Goal: Check status

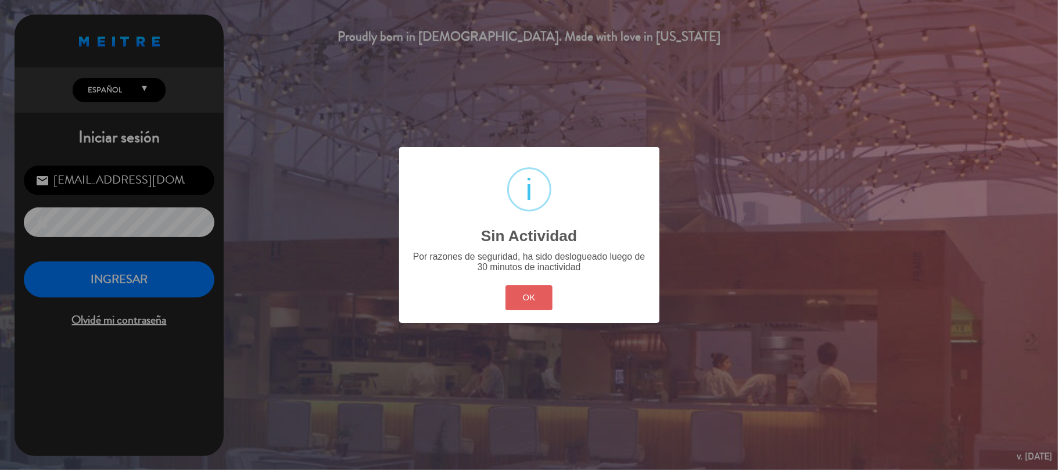
click at [520, 289] on button "OK" at bounding box center [528, 297] width 47 height 25
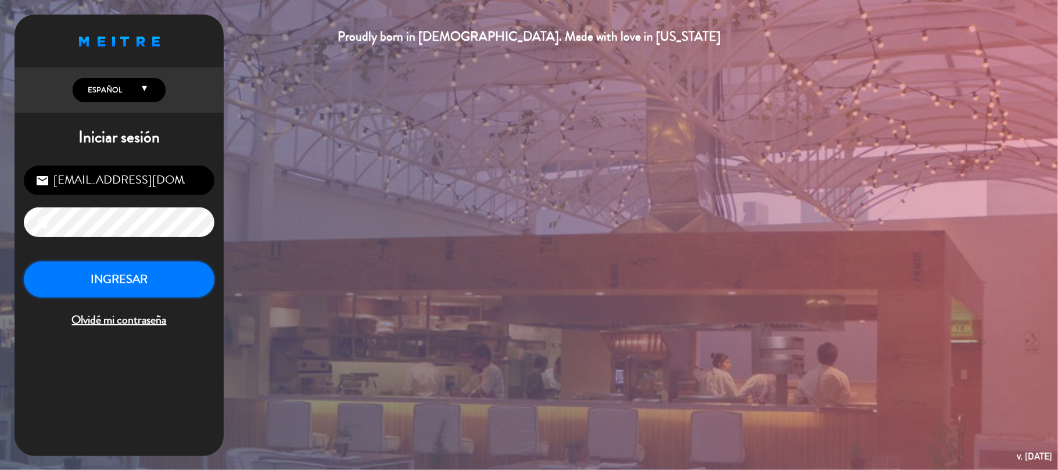
click at [191, 273] on button "INGRESAR" at bounding box center [119, 279] width 190 height 37
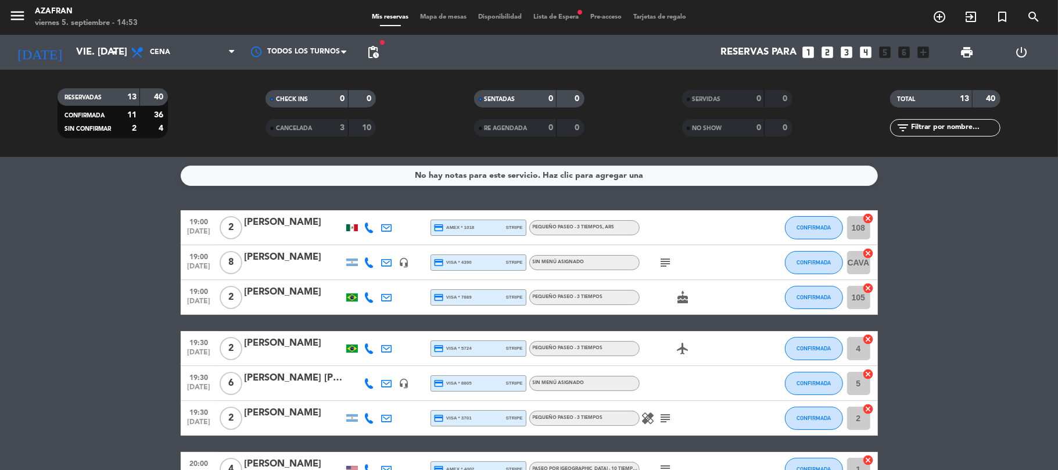
click at [161, 280] on bookings-row "19:00 [DATE] 2 [PERSON_NAME] credit_card amex * 1018 stripe PEQUEÑO PASEO - 3 T…" at bounding box center [529, 477] width 1058 height 534
click at [124, 354] on bookings-row "19:00 [DATE] 2 [PERSON_NAME] credit_card amex * 1018 stripe PEQUEÑO PASEO - 3 T…" at bounding box center [529, 477] width 1058 height 534
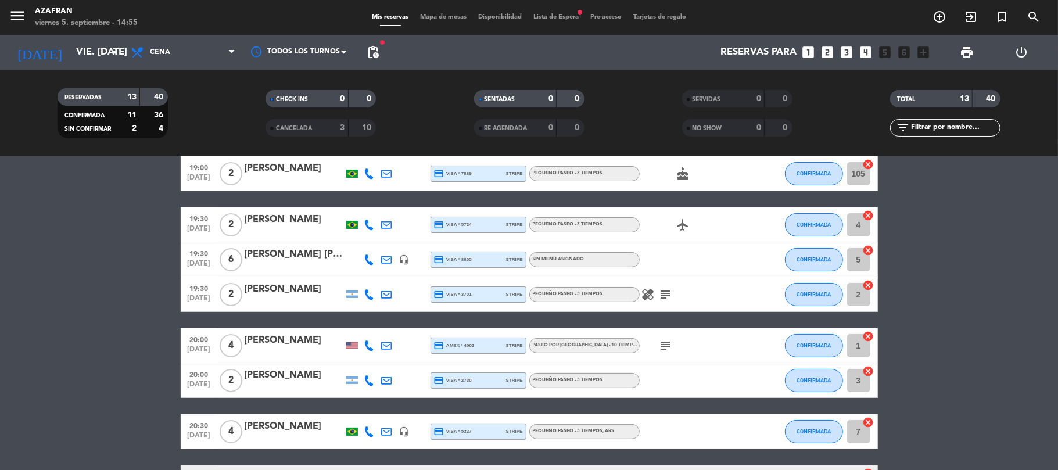
scroll to position [93, 0]
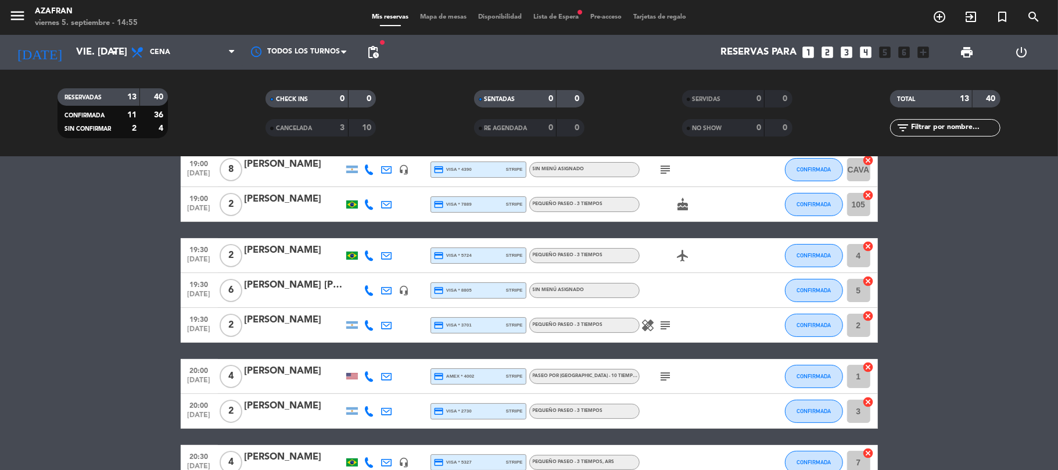
click at [121, 372] on bookings-row "19:00 [DATE] 2 [PERSON_NAME] credit_card amex * 1018 stripe PEQUEÑO PASEO - 3 T…" at bounding box center [529, 384] width 1058 height 534
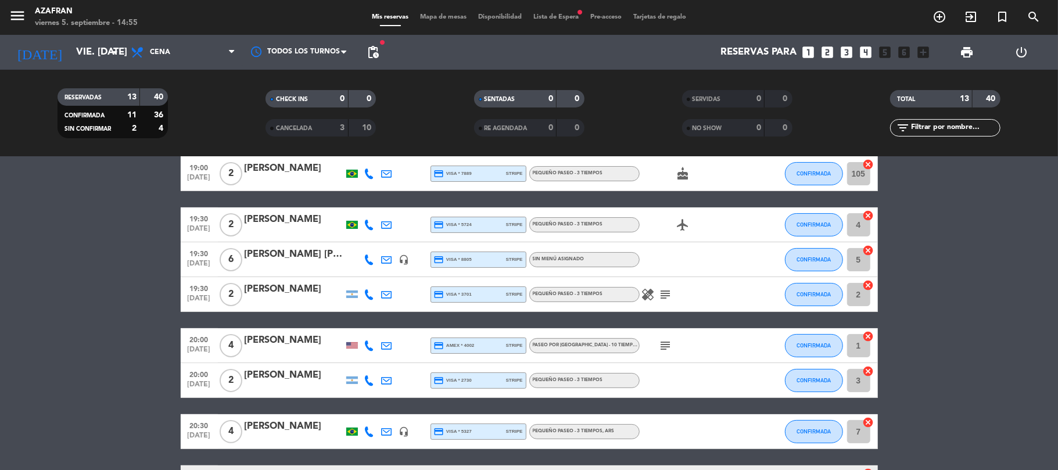
scroll to position [154, 0]
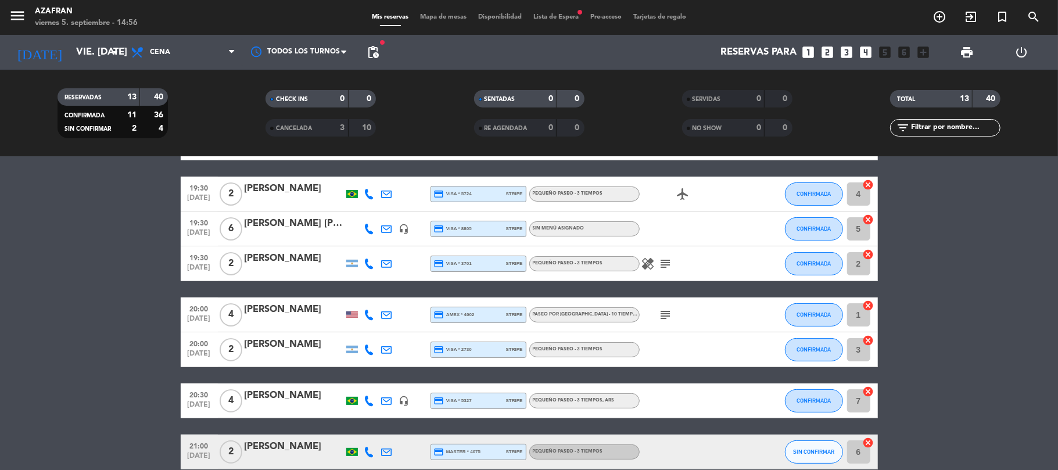
click at [124, 342] on bookings-row "19:00 [DATE] 2 [PERSON_NAME] credit_card amex * 1018 stripe PEQUEÑO PASEO - 3 T…" at bounding box center [529, 323] width 1058 height 534
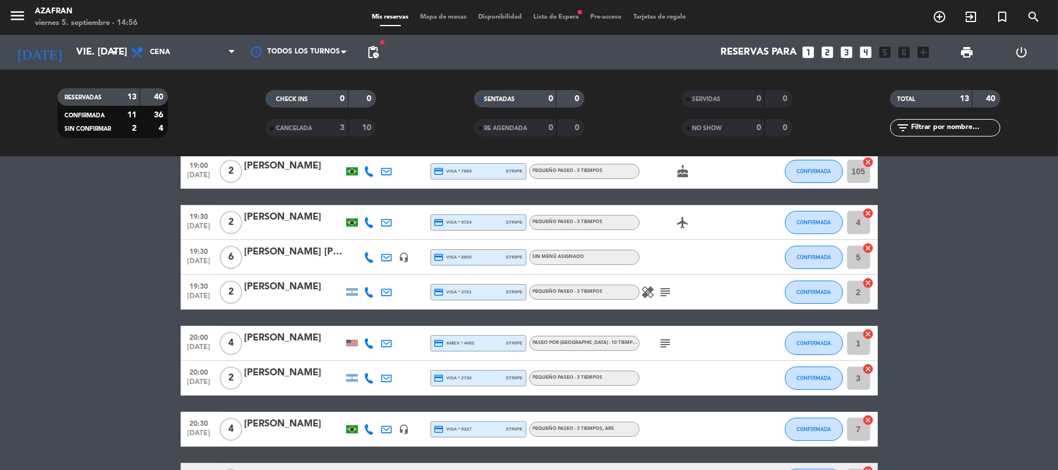
scroll to position [124, 0]
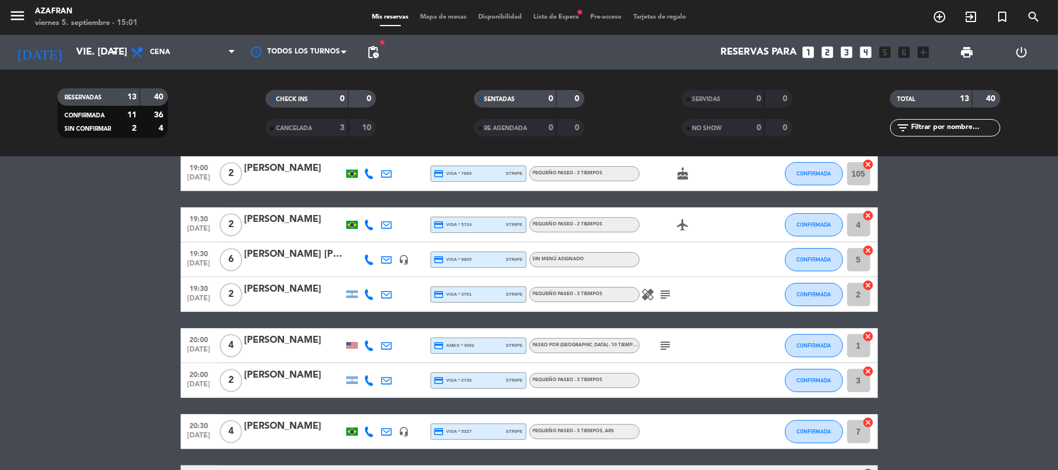
click at [67, 249] on bookings-row "19:00 [DATE] 2 [PERSON_NAME] credit_card amex * 1018 stripe PEQUEÑO PASEO - 3 T…" at bounding box center [529, 354] width 1058 height 534
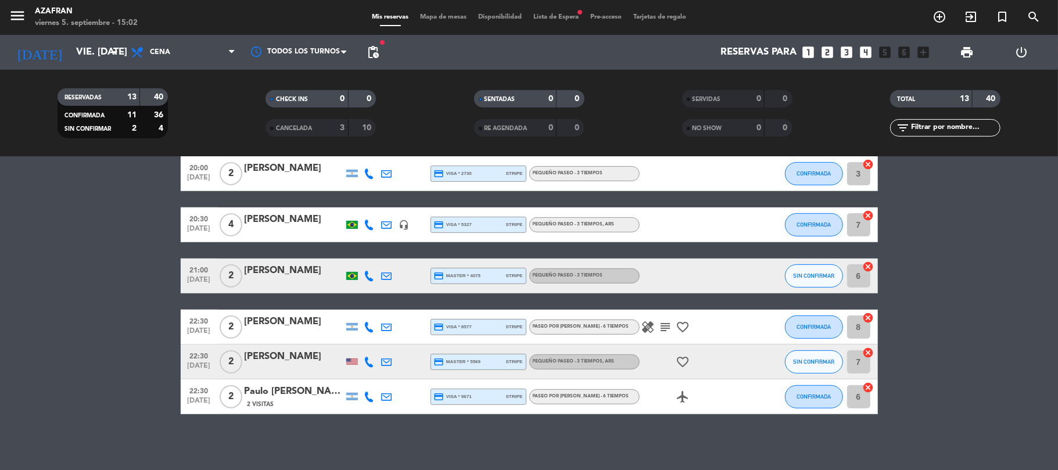
scroll to position [332, 0]
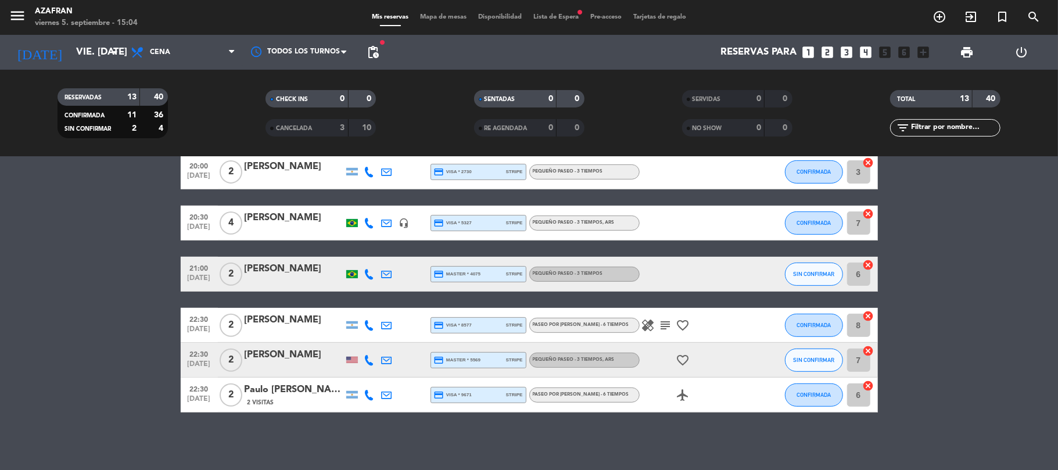
click at [128, 339] on bookings-row "19:00 [DATE] 2 [PERSON_NAME] credit_card amex * 1018 stripe PEQUEÑO PASEO - 3 T…" at bounding box center [529, 145] width 1058 height 534
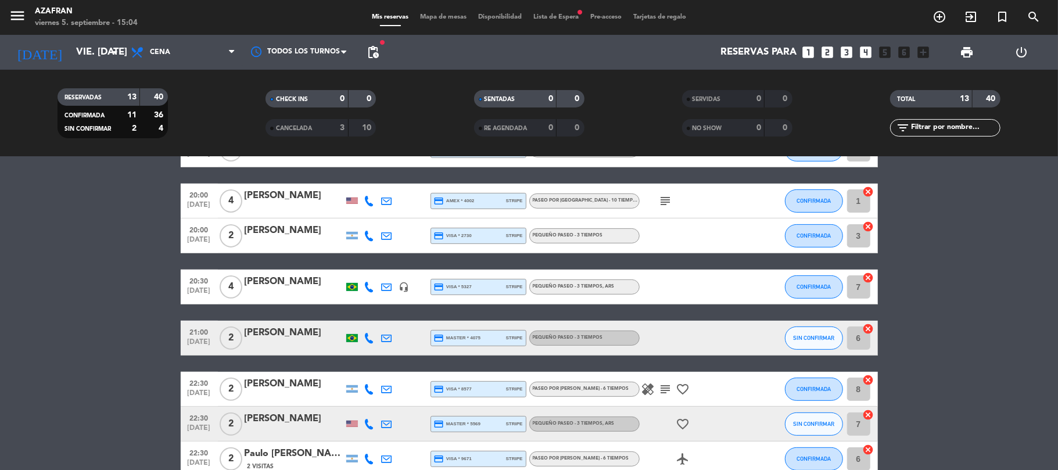
scroll to position [239, 0]
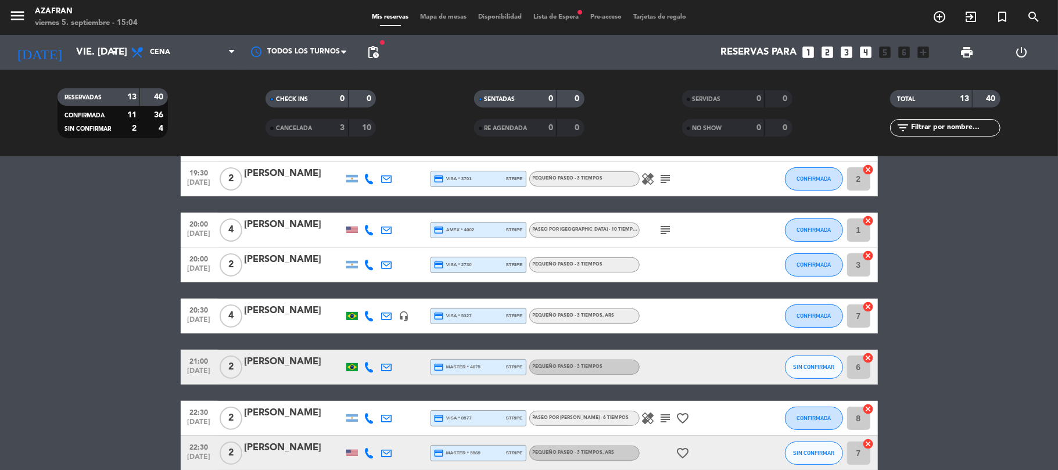
click at [3, 307] on bookings-row "19:00 [DATE] 2 [PERSON_NAME] credit_card amex * 1018 stripe PEQUEÑO PASEO - 3 T…" at bounding box center [529, 238] width 1058 height 534
click at [87, 205] on bookings-row "19:00 [DATE] 2 [PERSON_NAME] credit_card amex * 1018 stripe PEQUEÑO PASEO - 3 T…" at bounding box center [529, 238] width 1058 height 534
click at [103, 61] on input "vie. [DATE]" at bounding box center [132, 52] width 125 height 23
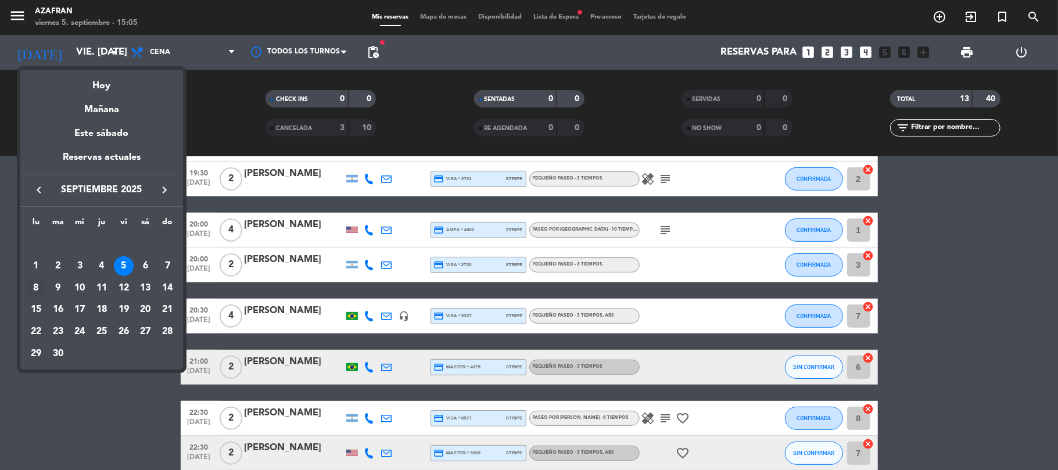
click at [34, 293] on div "8" at bounding box center [36, 288] width 20 height 20
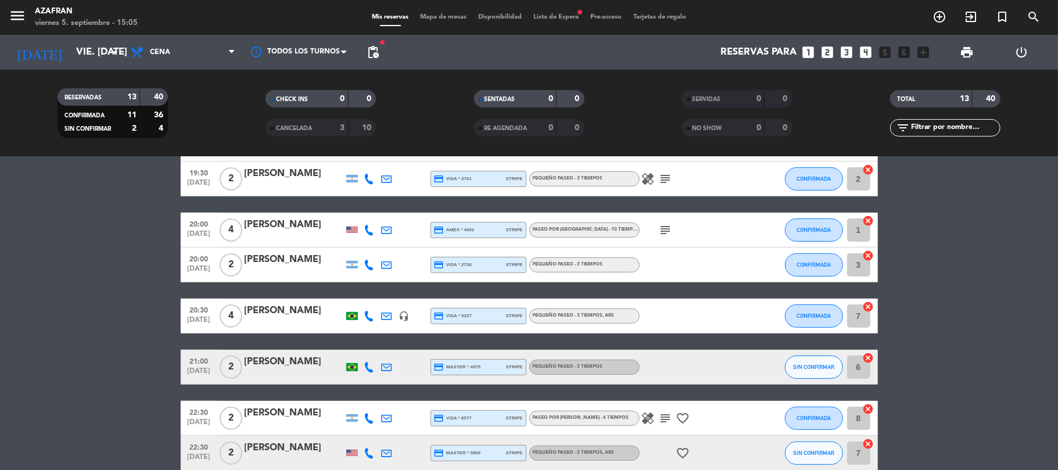
type input "lun. [DATE]"
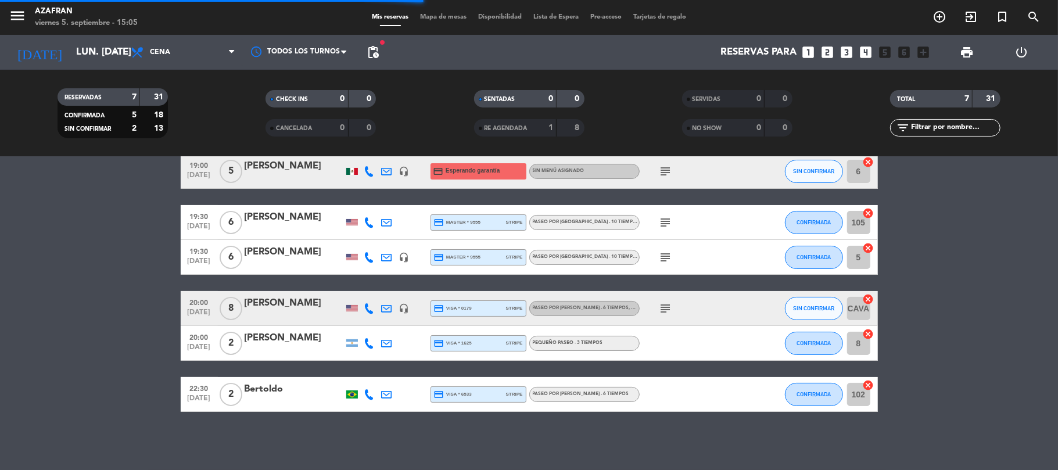
scroll to position [91, 0]
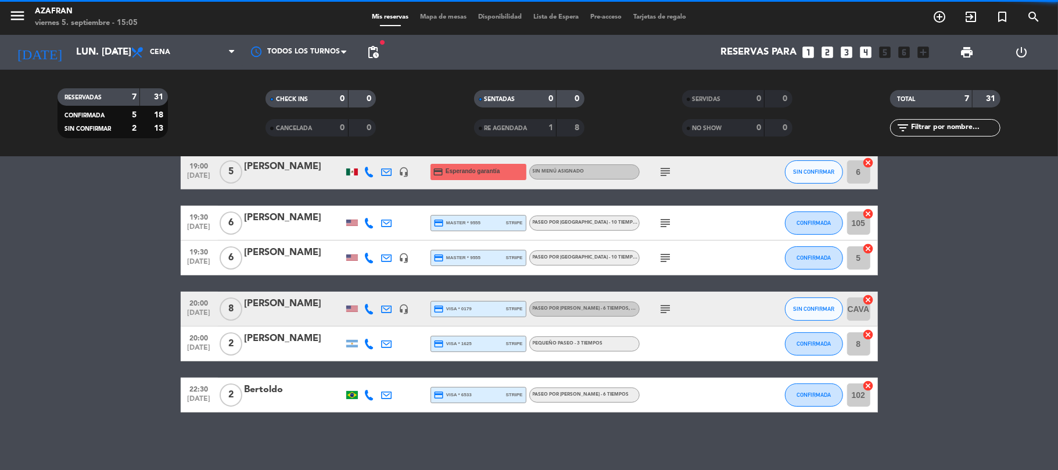
click at [34, 293] on bookings-row "19:00 [DATE] 2 [PERSON_NAME] credit_card visa * 6091 stripe PASEO POR [PERSON_N…" at bounding box center [529, 266] width 1058 height 293
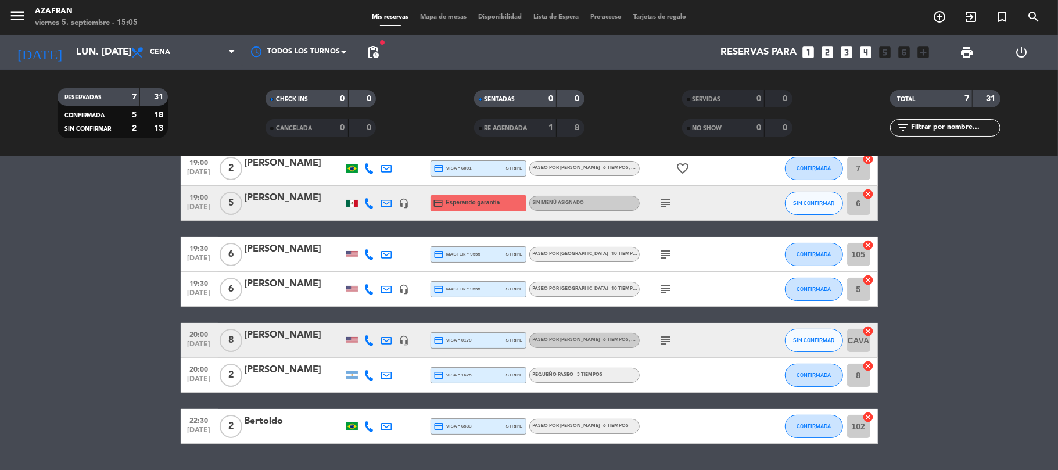
scroll to position [0, 0]
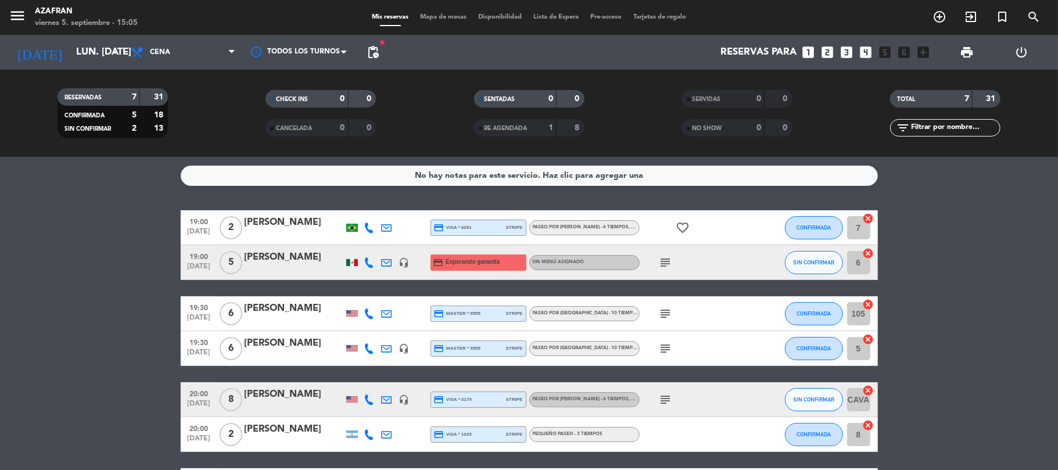
click at [373, 263] on icon at bounding box center [369, 262] width 10 height 10
click at [667, 261] on icon "subject" at bounding box center [666, 263] width 14 height 14
click at [140, 247] on bookings-row "19:00 [DATE] 2 [PERSON_NAME] credit_card visa * 6091 stripe PASEO POR [PERSON_N…" at bounding box center [529, 356] width 1058 height 293
click at [106, 238] on bookings-row "19:00 [DATE] 2 [PERSON_NAME] credit_card visa * 6091 stripe PASEO POR [PERSON_N…" at bounding box center [529, 356] width 1058 height 293
click at [89, 237] on bookings-row "19:00 [DATE] 2 [PERSON_NAME] credit_card visa * 6091 stripe PASEO POR [PERSON_N…" at bounding box center [529, 356] width 1058 height 293
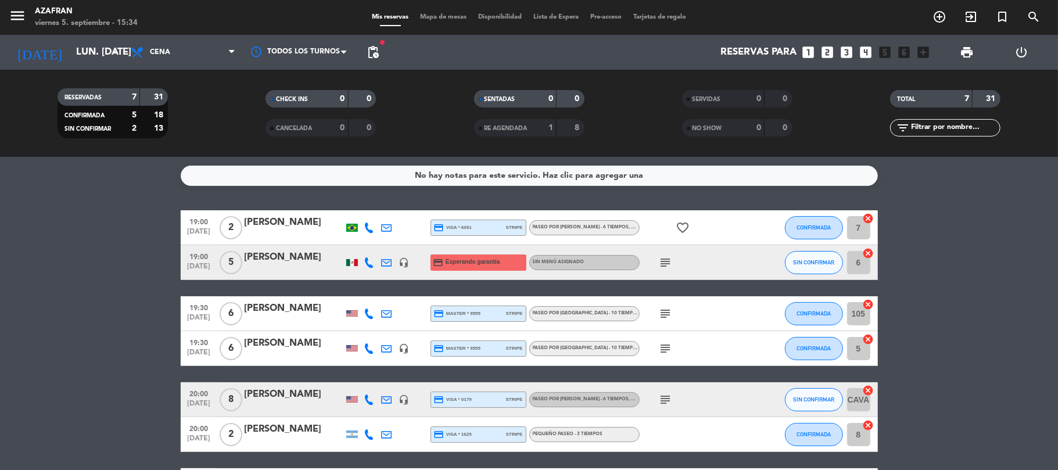
click at [664, 267] on icon "subject" at bounding box center [666, 263] width 14 height 14
click at [375, 259] on div at bounding box center [369, 262] width 17 height 34
click at [361, 258] on div at bounding box center [369, 262] width 17 height 34
click at [368, 263] on icon at bounding box center [369, 262] width 10 height 10
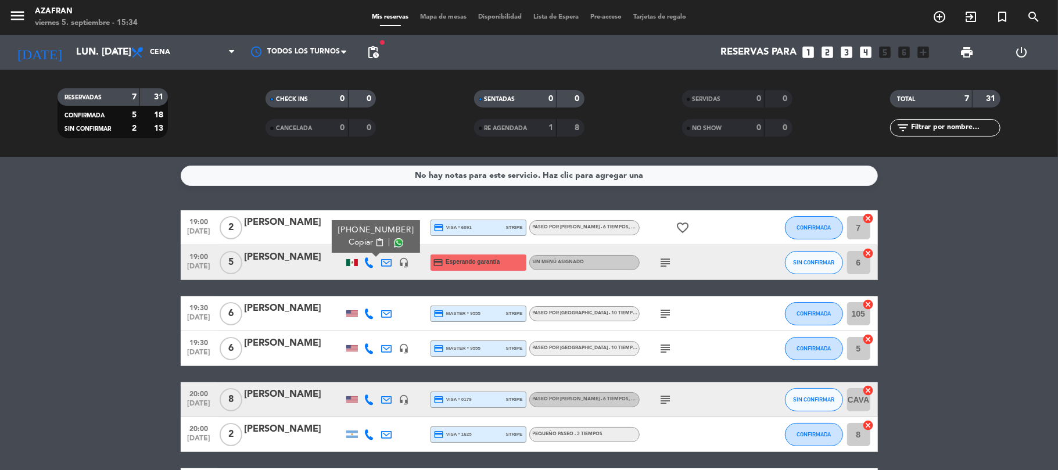
click at [354, 245] on span "Copiar" at bounding box center [360, 242] width 24 height 12
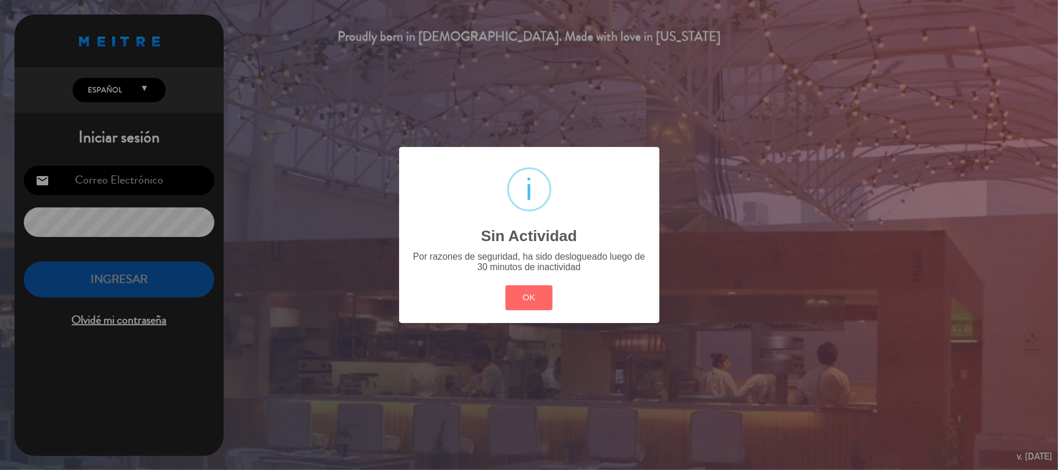
type input "[EMAIL_ADDRESS][DOMAIN_NAME]"
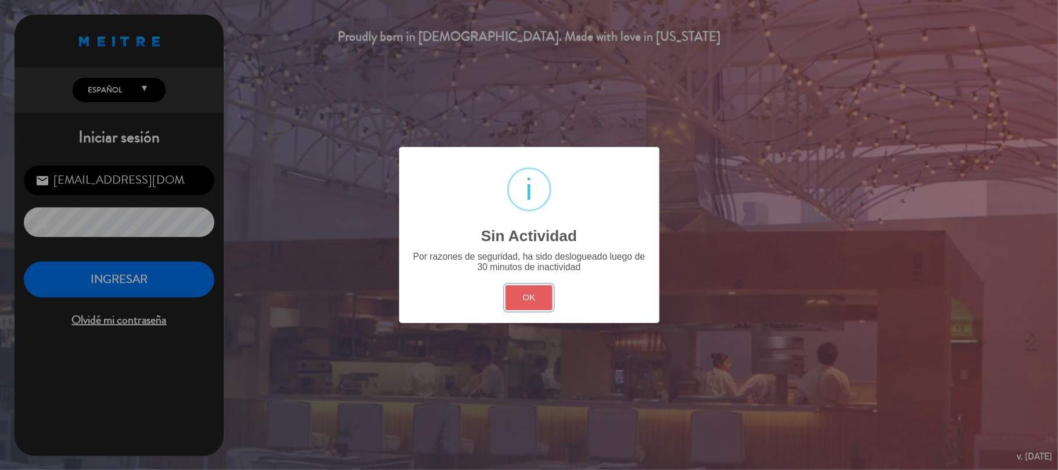
click at [519, 304] on button "OK" at bounding box center [528, 297] width 47 height 25
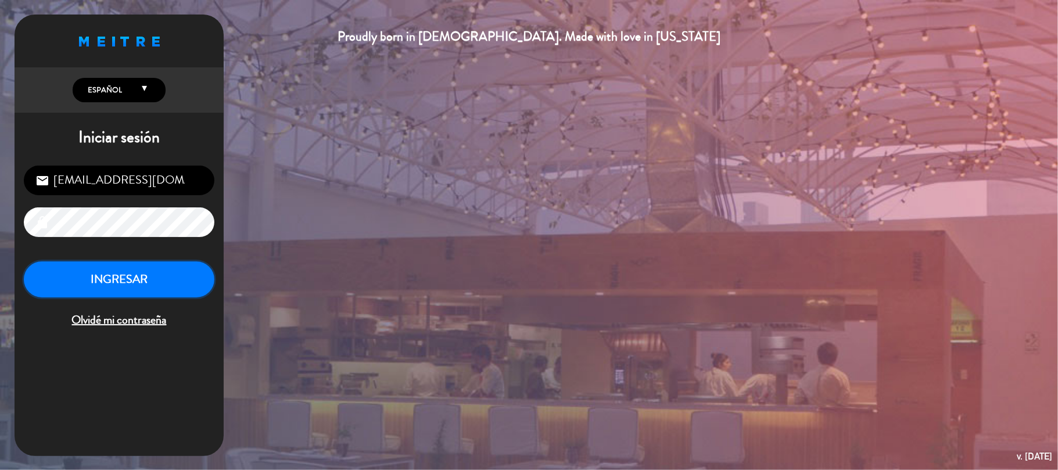
click at [79, 285] on button "INGRESAR" at bounding box center [119, 279] width 190 height 37
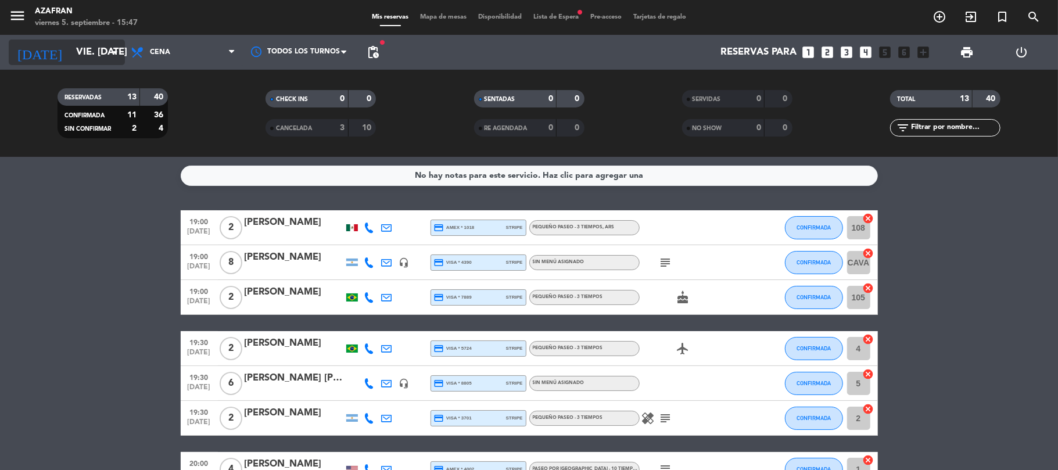
click at [70, 45] on input "vie. [DATE]" at bounding box center [132, 52] width 125 height 23
